Goal: Task Accomplishment & Management: Manage account settings

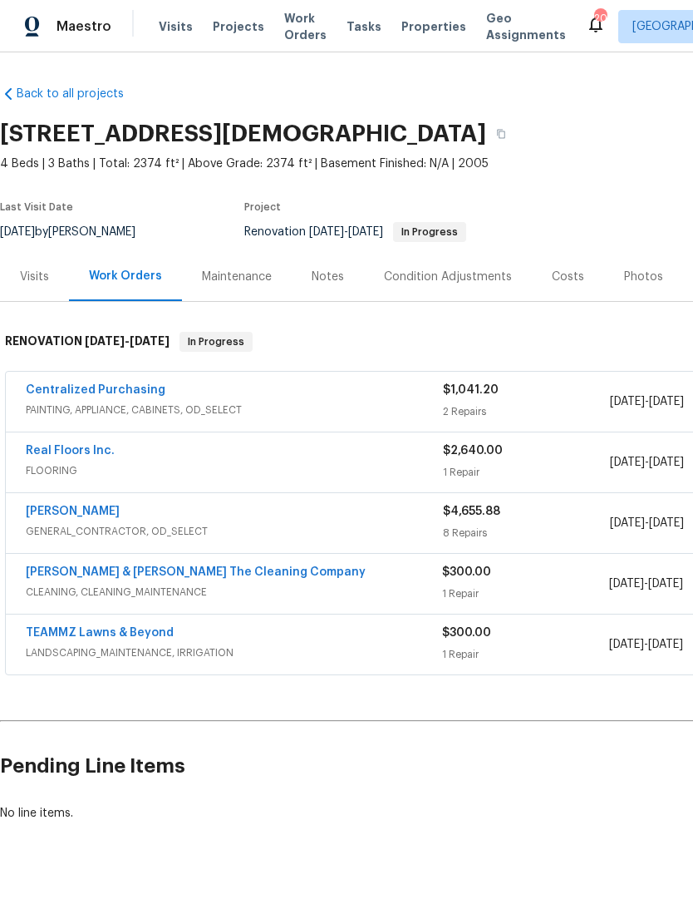
click at [537, 465] on div "1 Repair" at bounding box center [526, 472] width 167 height 17
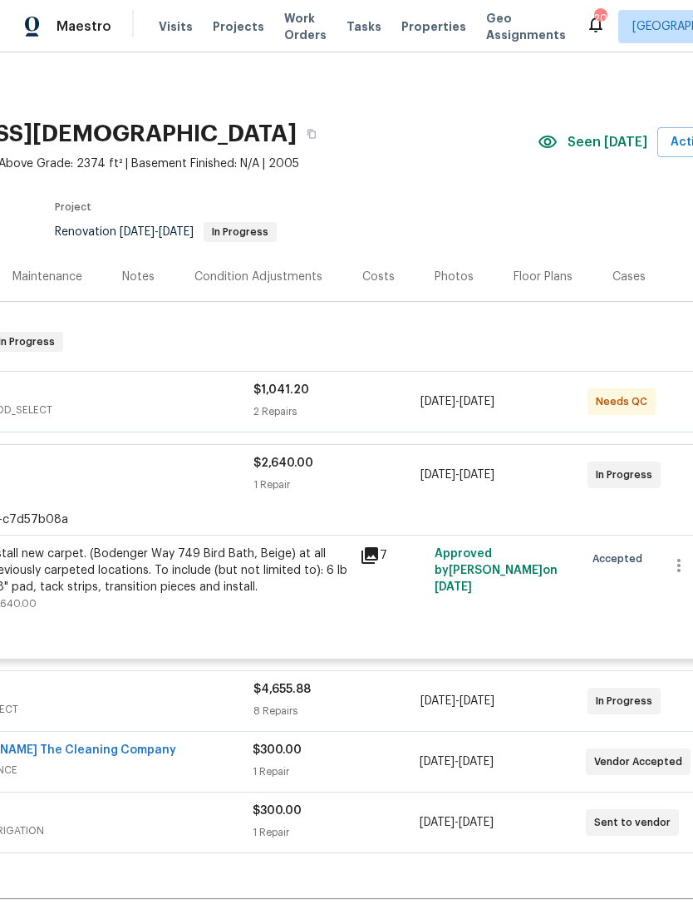
scroll to position [0, 189]
click at [353, 494] on div "$2,640.00 1 Repair" at bounding box center [337, 475] width 167 height 40
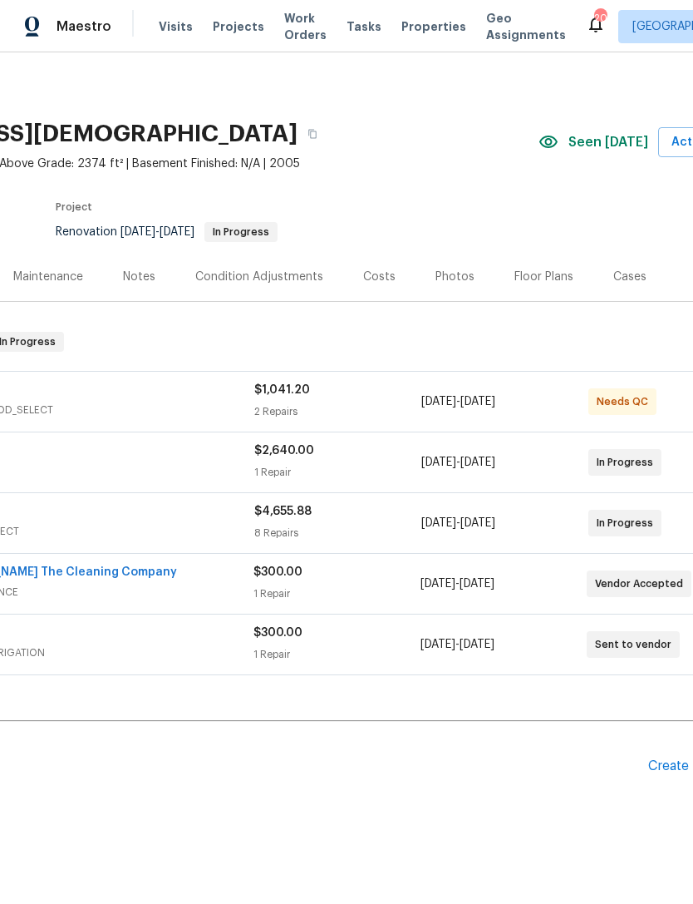
click at [388, 472] on div "1 Repair" at bounding box center [337, 472] width 167 height 17
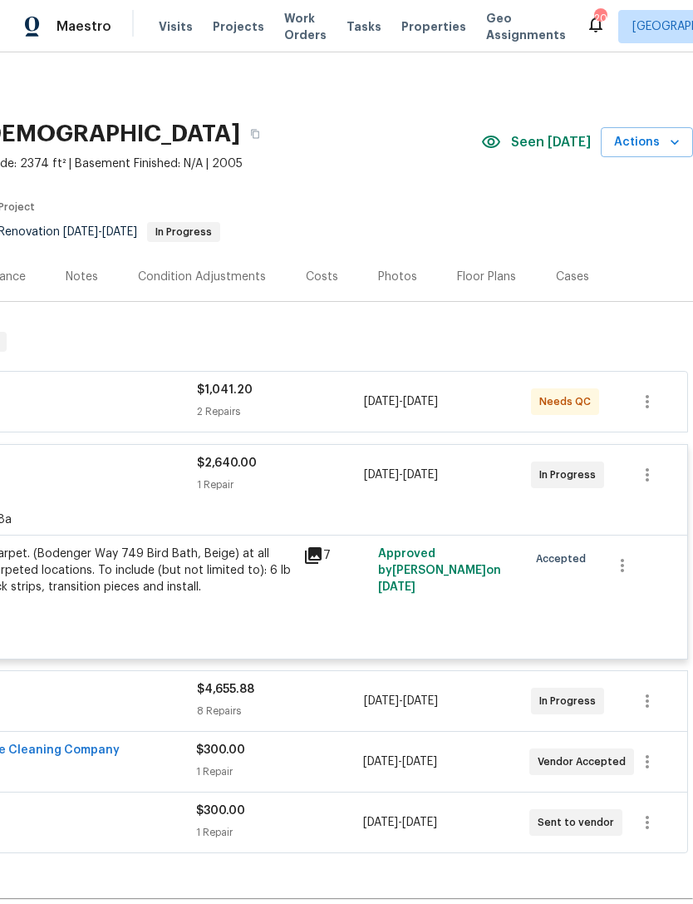
scroll to position [0, 246]
click at [651, 469] on icon "button" at bounding box center [648, 475] width 20 height 20
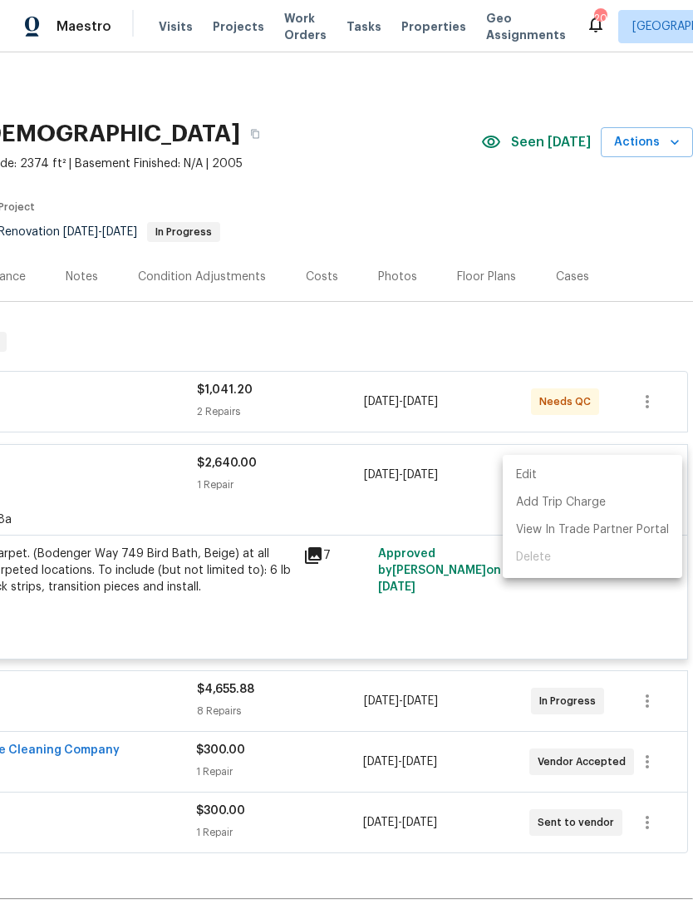
click at [573, 470] on li "Edit" at bounding box center [593, 474] width 180 height 27
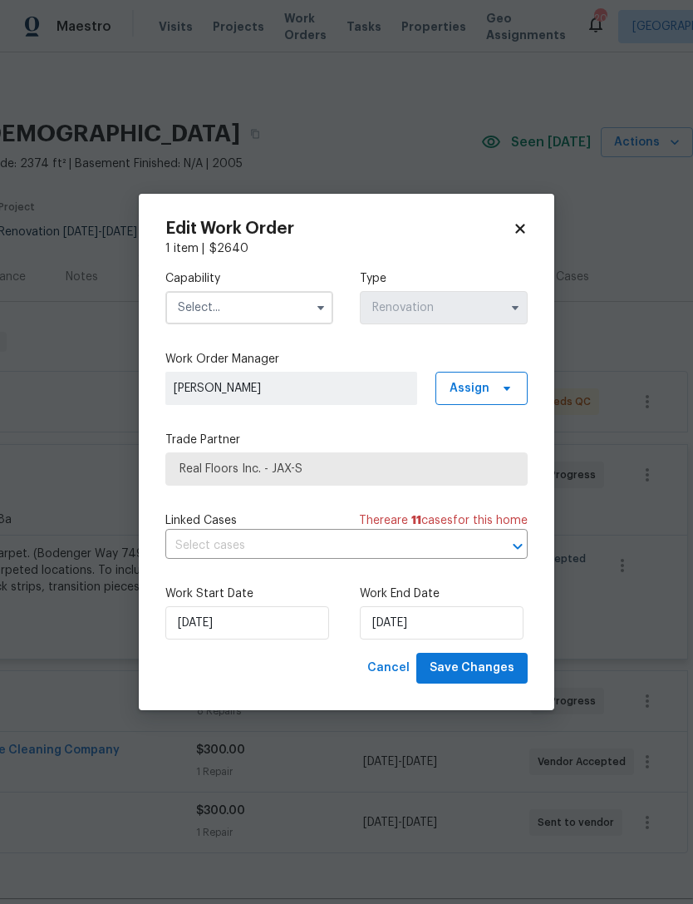
click at [524, 212] on div "Edit Work Order 1 item | $ 2640 Capability Type Renovation Work Order Manager M…" at bounding box center [347, 452] width 416 height 516
click at [526, 221] on icon at bounding box center [520, 228] width 15 height 15
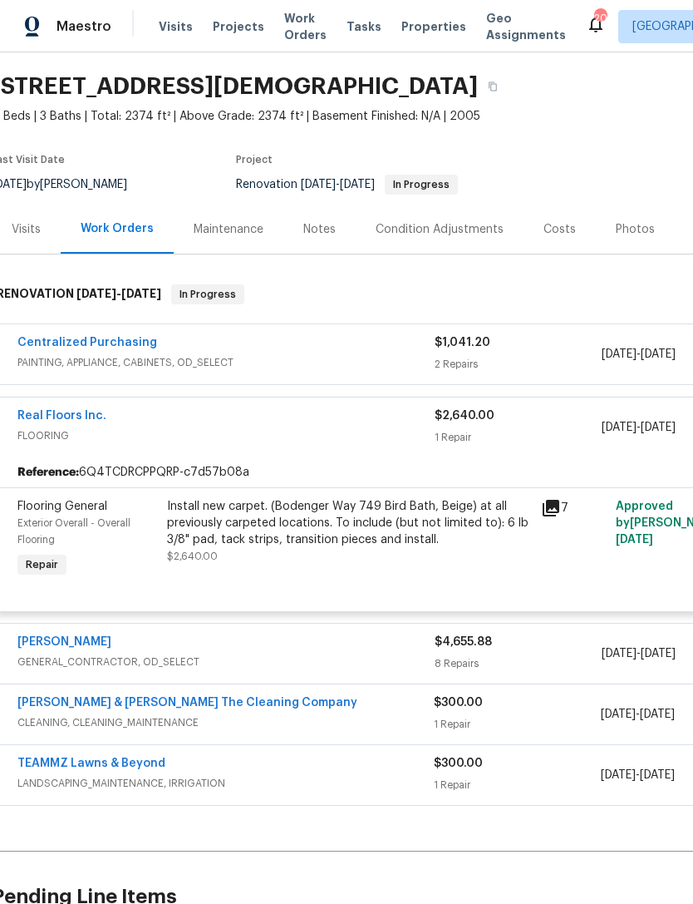
scroll to position [47, 8]
click at [43, 419] on link "Real Floors Inc." at bounding box center [61, 417] width 89 height 12
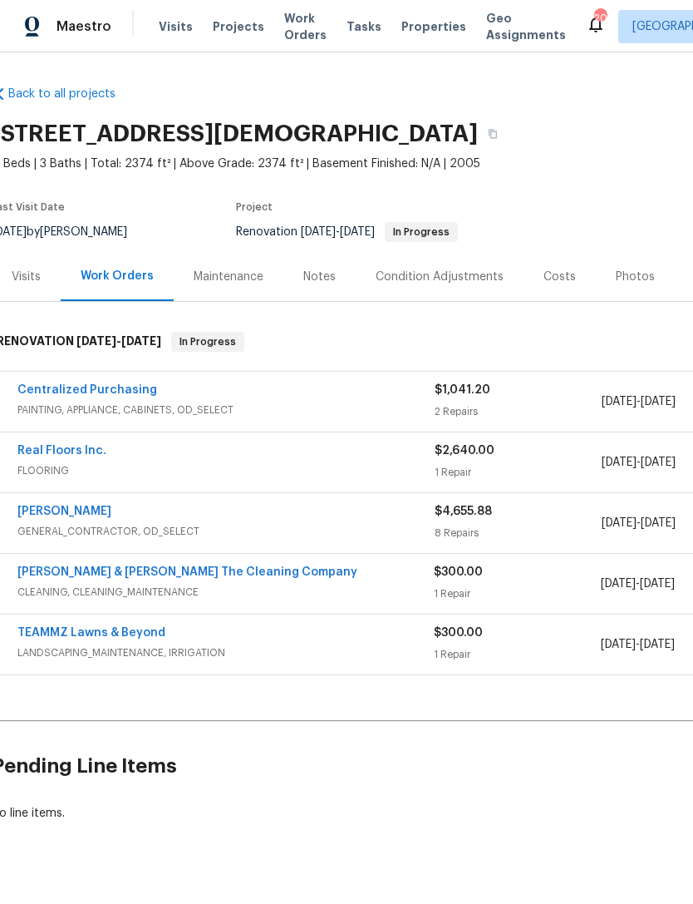
scroll to position [0, 9]
click at [59, 451] on link "Real Floors Inc." at bounding box center [61, 451] width 89 height 12
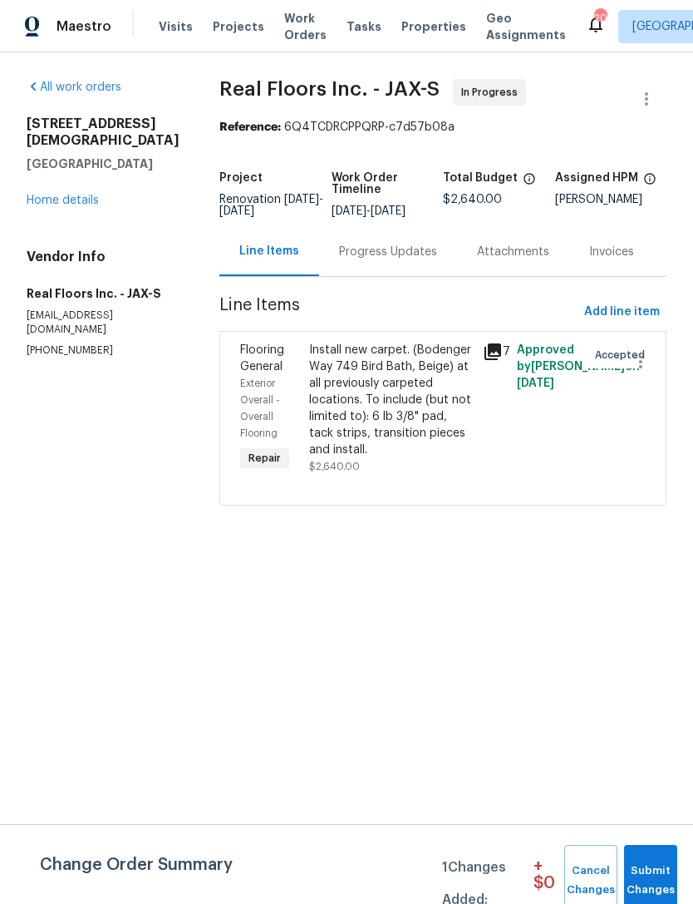
click at [426, 426] on div "Install new carpet. (Bodenger Way 749 Bird Bath, Beige) at all previously carpe…" at bounding box center [390, 400] width 163 height 116
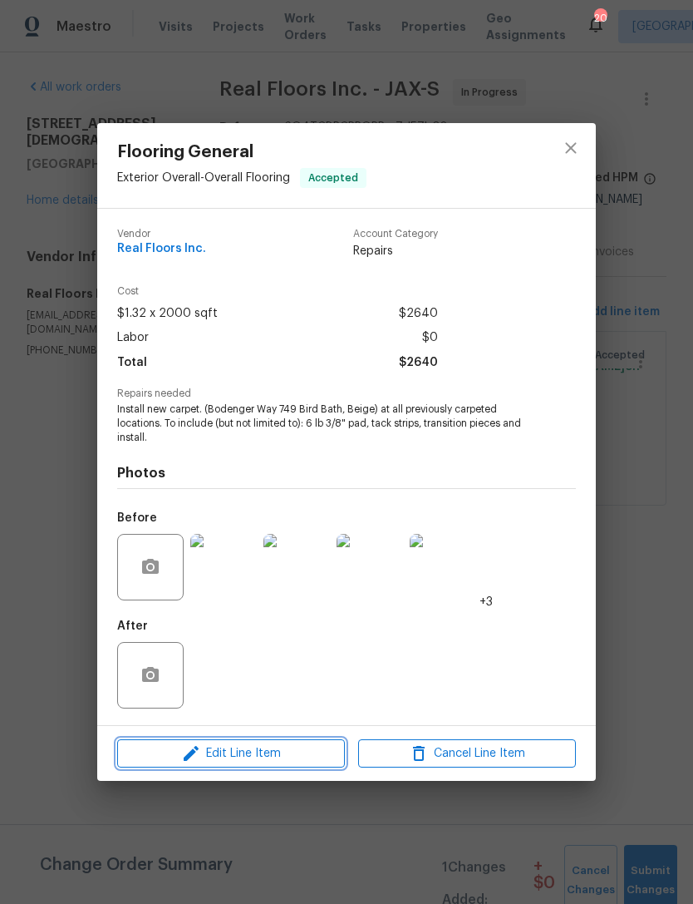
click at [323, 750] on span "Edit Line Item" at bounding box center [231, 753] width 218 height 21
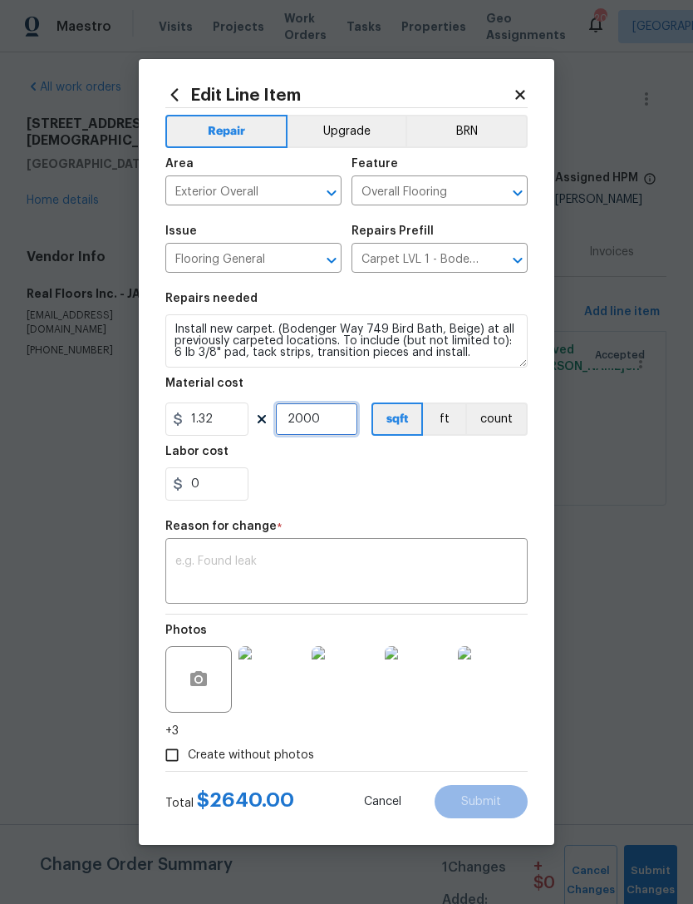
click at [344, 417] on input "2000" at bounding box center [316, 418] width 83 height 33
type input "1"
click at [234, 425] on input "1.32" at bounding box center [206, 418] width 83 height 33
type input "2265.17"
click at [357, 496] on div "0" at bounding box center [346, 483] width 362 height 33
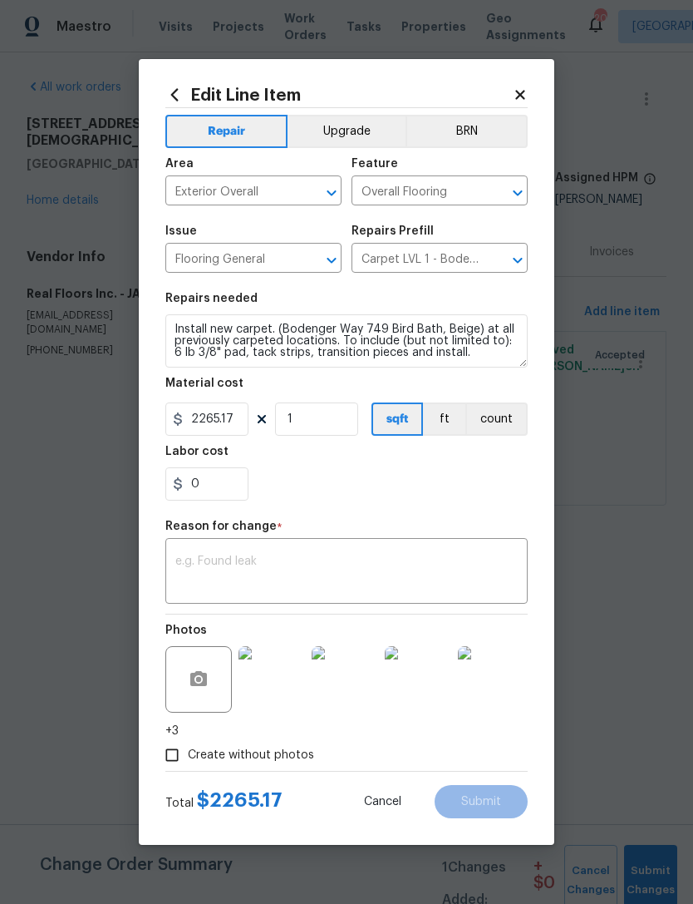
click at [409, 583] on textarea at bounding box center [346, 572] width 343 height 35
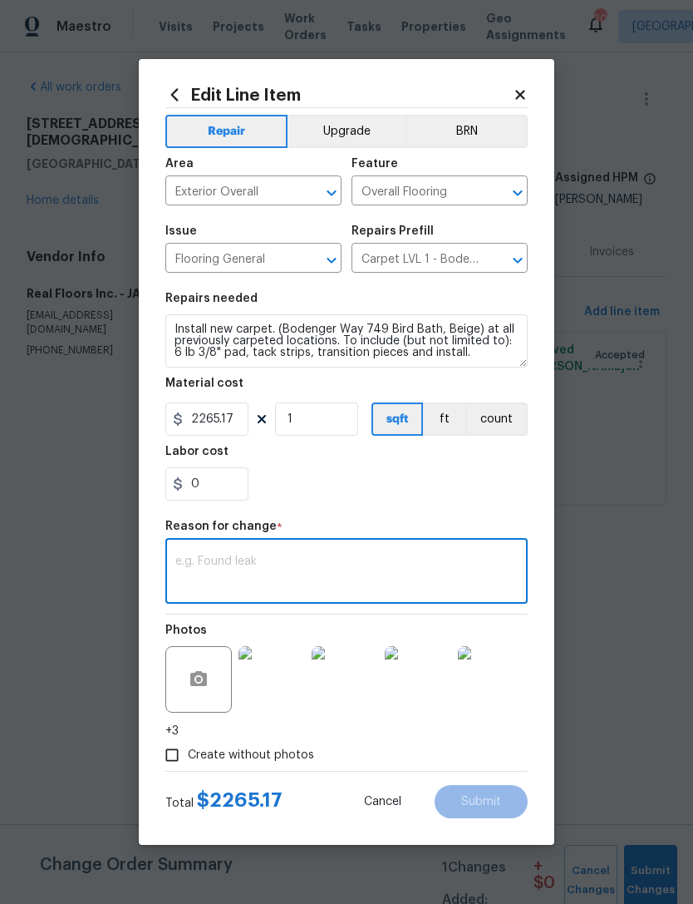
type textarea "U"
type textarea "Reduced to cost of invoice"
click at [390, 503] on section "Repairs needed Install new carpet. (Bodenger Way 749 Bird Bath, Beige) at all p…" at bounding box center [346, 397] width 362 height 228
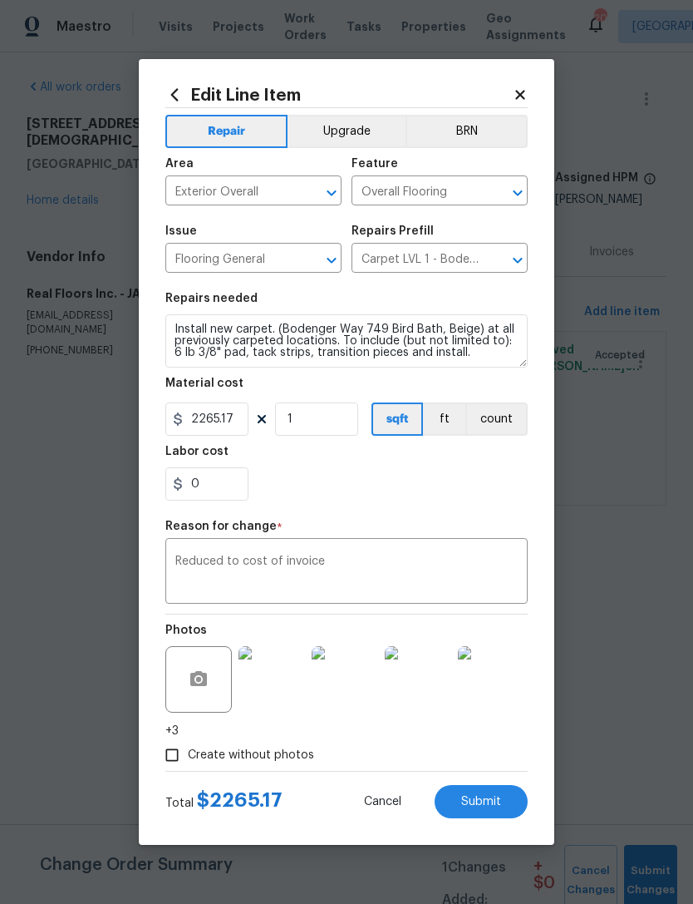
click at [505, 569] on textarea "Reduced to cost of invoice" at bounding box center [346, 572] width 343 height 35
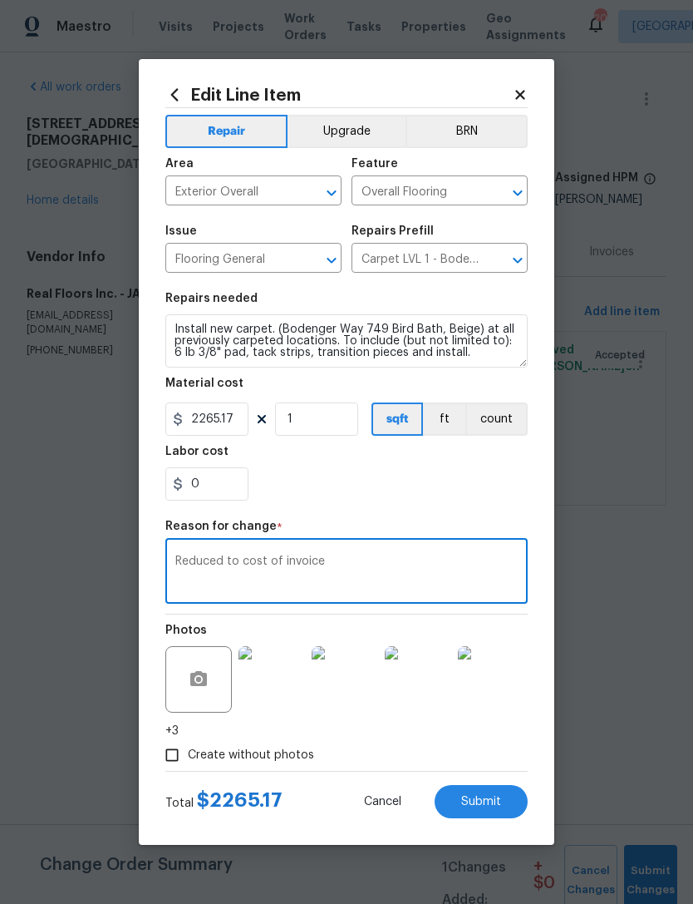
click at [500, 806] on span "Submit" at bounding box center [481, 802] width 40 height 12
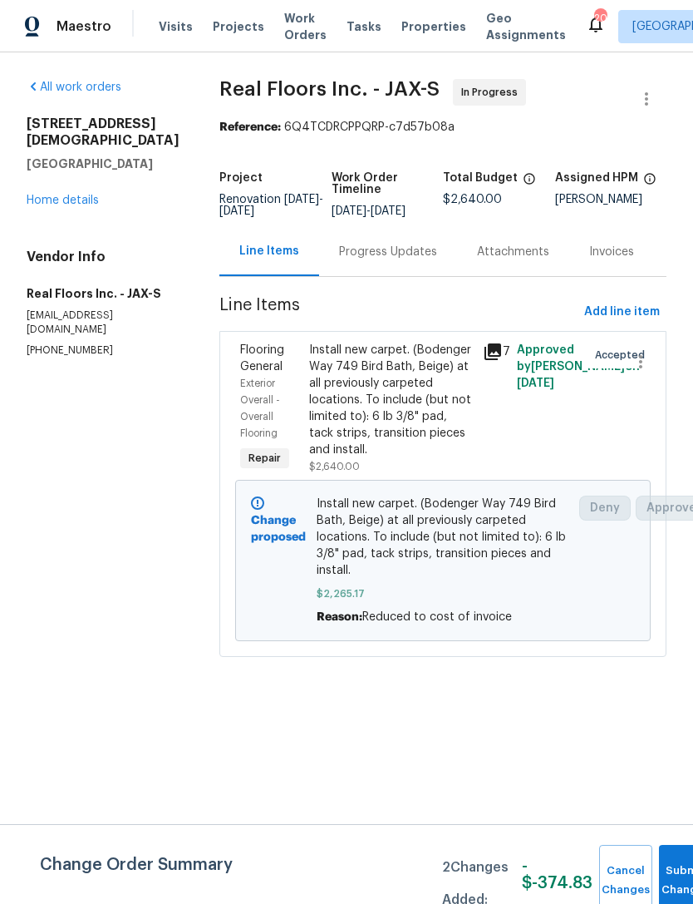
click at [90, 173] on div "[STREET_ADDRESS][DEMOGRAPHIC_DATA] Home details" at bounding box center [103, 162] width 153 height 93
click at [57, 195] on link "Home details" at bounding box center [63, 201] width 72 height 12
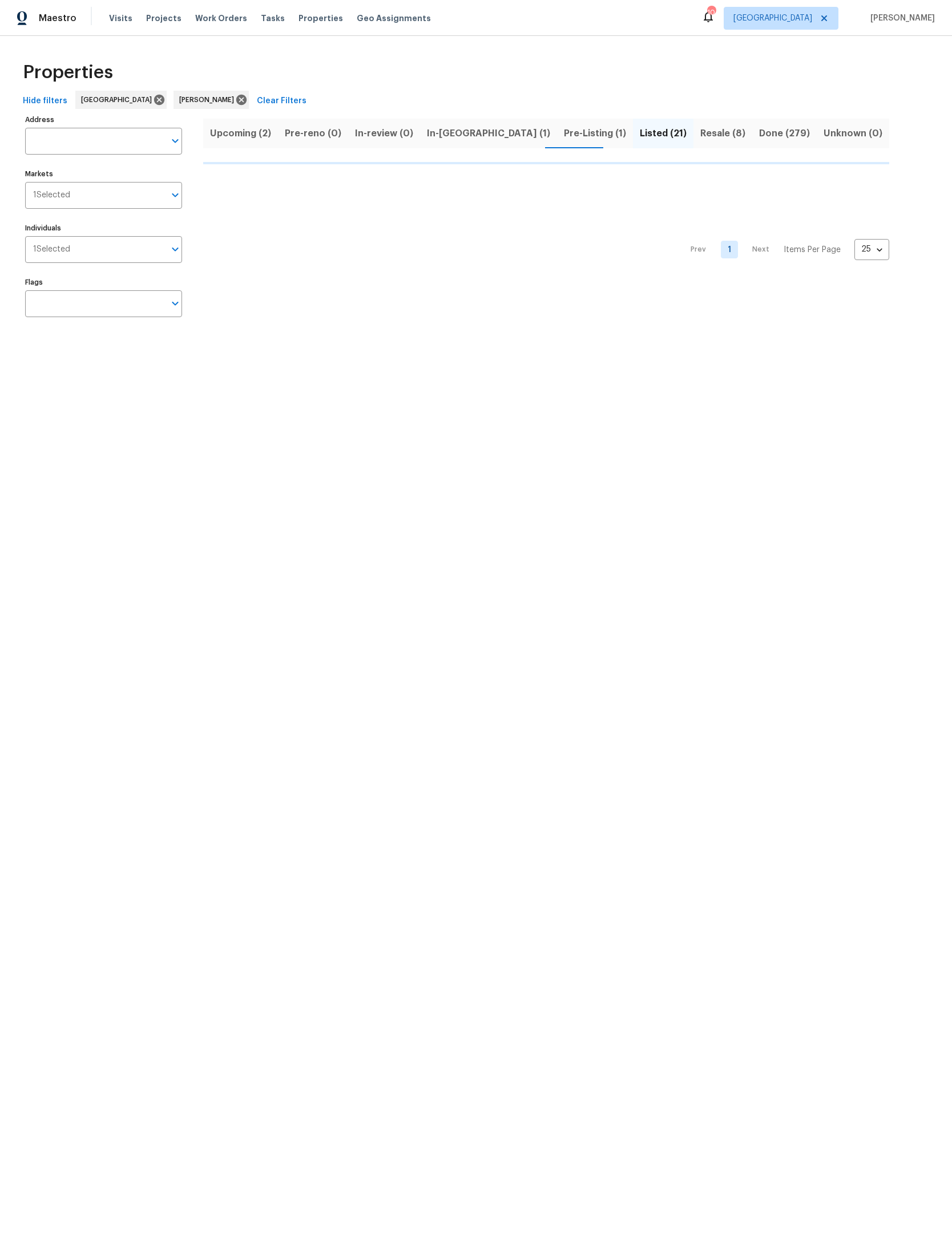
scroll to position [0, 1]
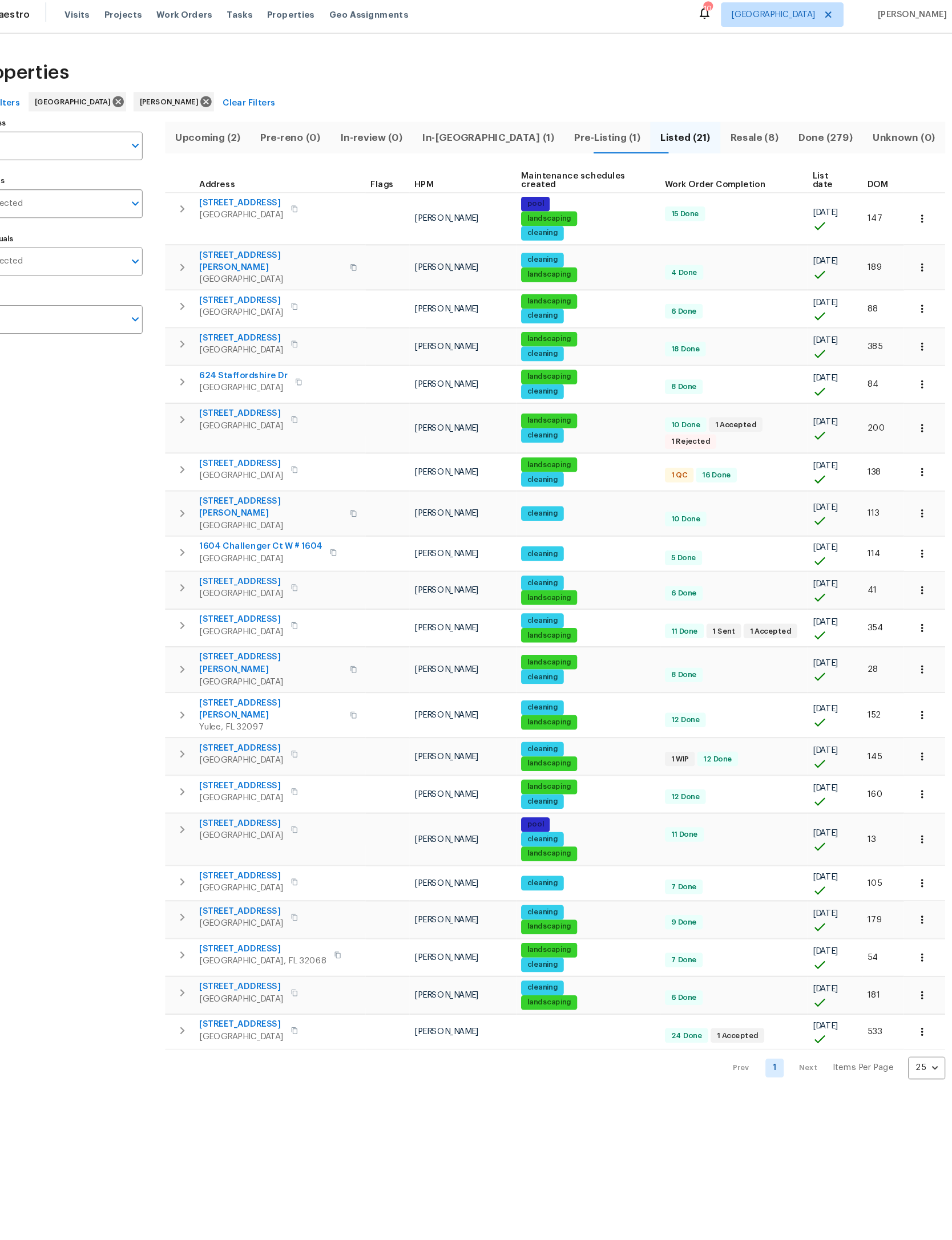
click at [861, 174] on span "DOM" at bounding box center [870, 178] width 19 height 8
